Goal: Task Accomplishment & Management: Use online tool/utility

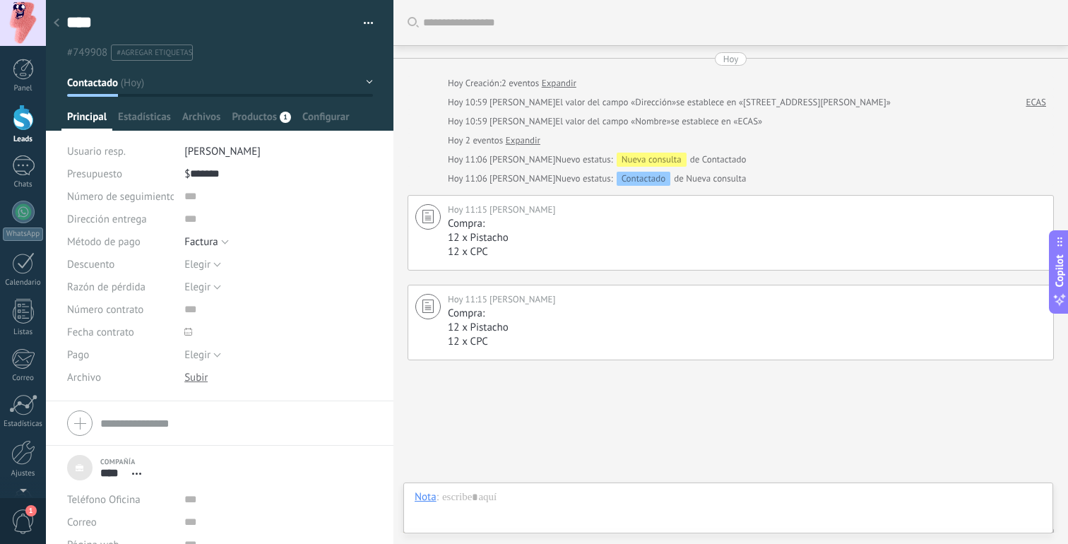
click at [685, 424] on div "Buscar Carga más [DATE] [DATE] Creación: 2 eventos Expandir [DATE] 10:59 [PERSO…" at bounding box center [731, 303] width 675 height 607
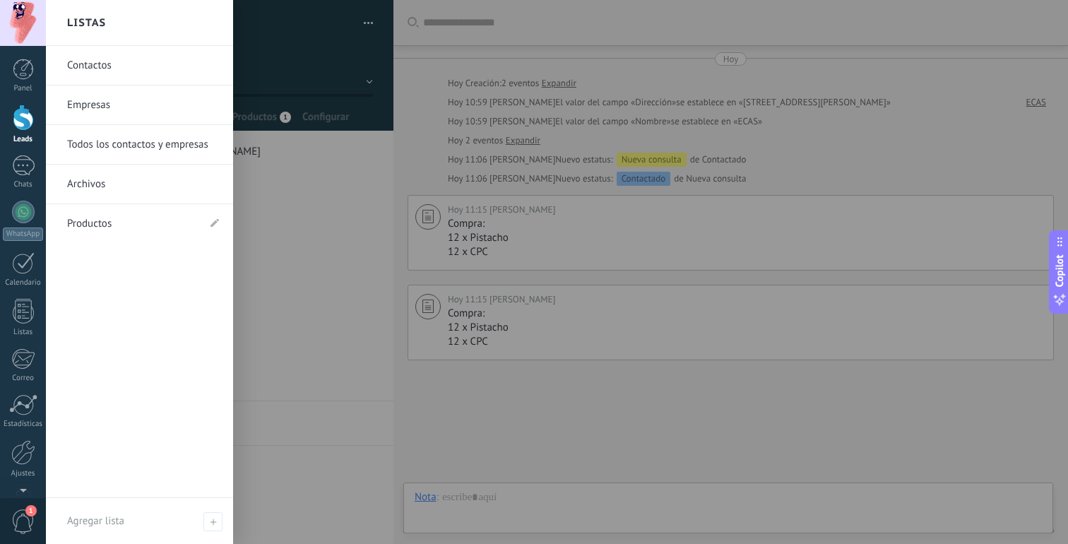
click at [169, 227] on link "Productos" at bounding box center [132, 224] width 131 height 40
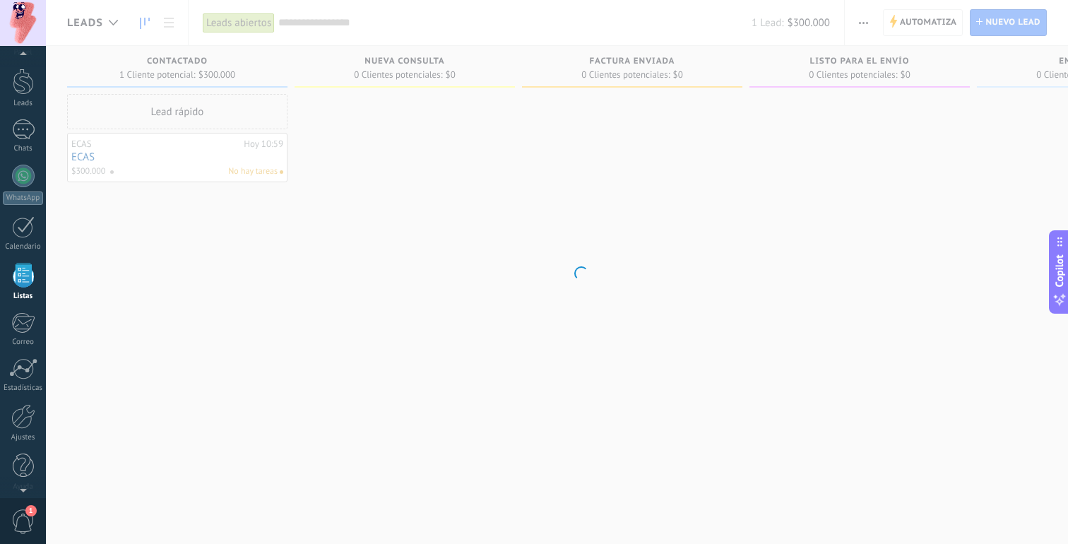
scroll to position [37, 0]
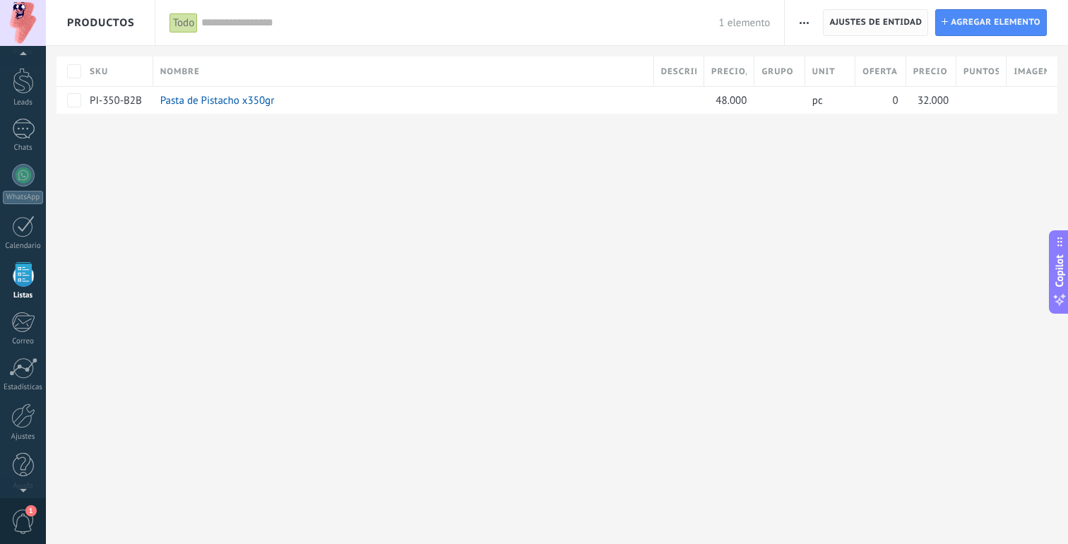
click at [883, 27] on span "Ajustes de entidad" at bounding box center [876, 22] width 93 height 25
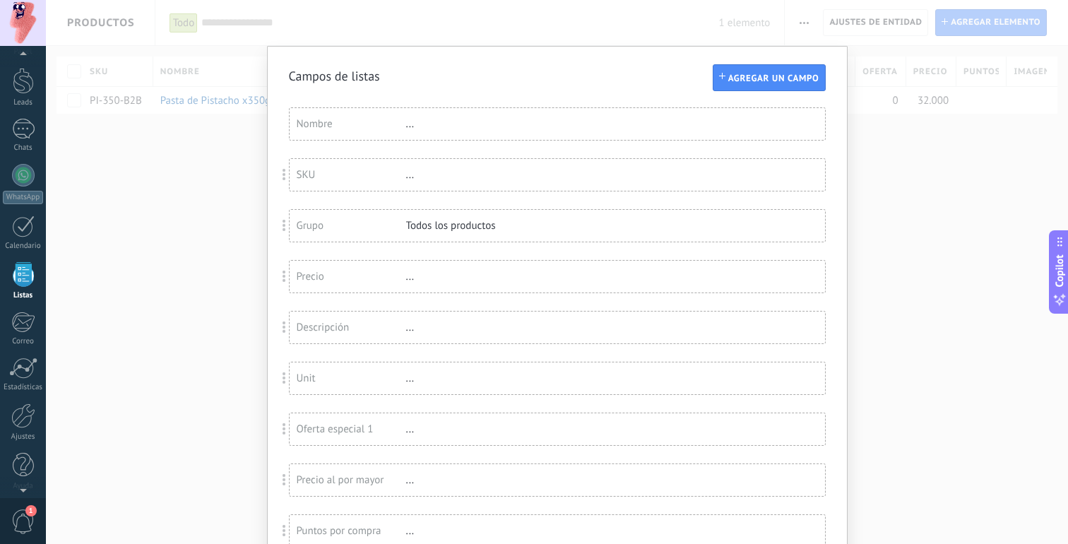
click at [868, 208] on div "Campos de listas Agregar un campo Usted ha alcanzado la cantidad máxima de los …" at bounding box center [557, 272] width 1022 height 544
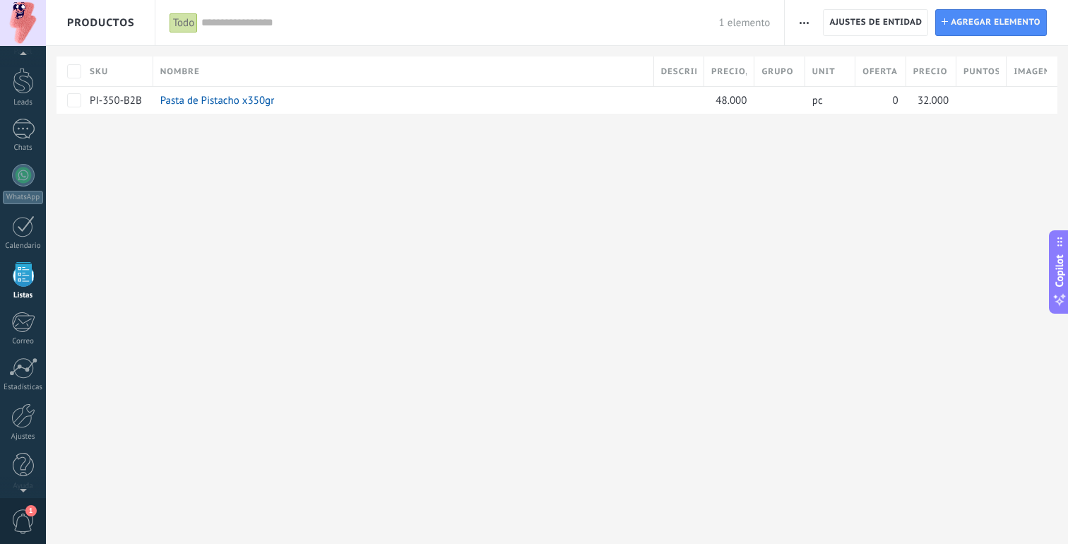
click at [806, 25] on span "button" at bounding box center [804, 22] width 9 height 27
click at [815, 59] on span "Importar" at bounding box center [832, 60] width 40 height 28
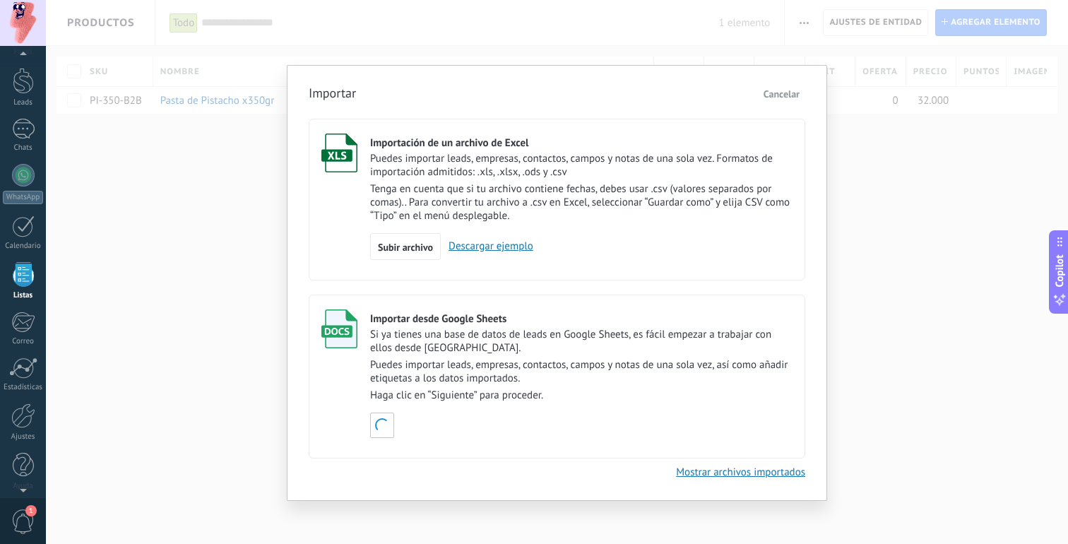
click at [901, 263] on div "Importar Cancelar Importación de un archivo de Excel Puedes importar leads, emp…" at bounding box center [557, 272] width 1022 height 544
